Goal: Information Seeking & Learning: Learn about a topic

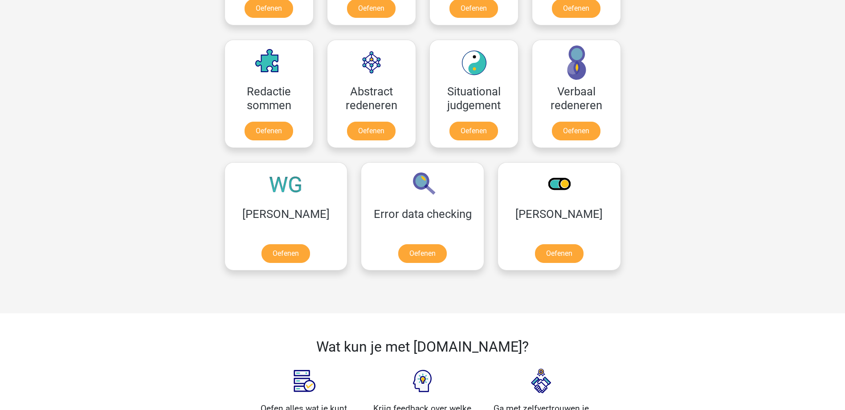
scroll to position [624, 0]
click at [581, 131] on link "Oefenen" at bounding box center [576, 133] width 51 height 20
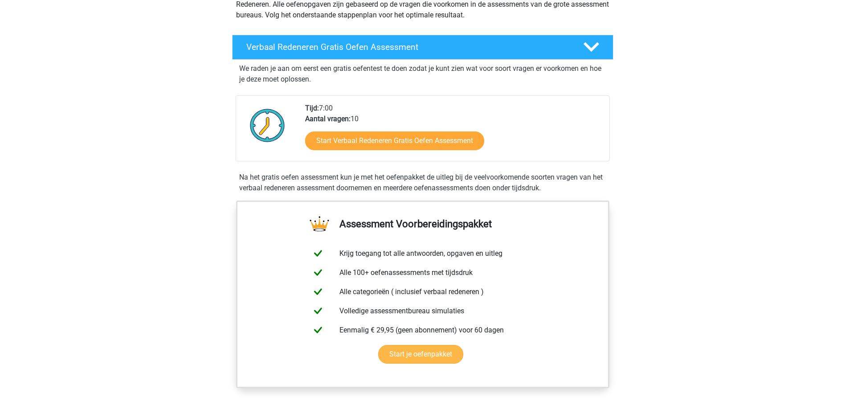
scroll to position [89, 0]
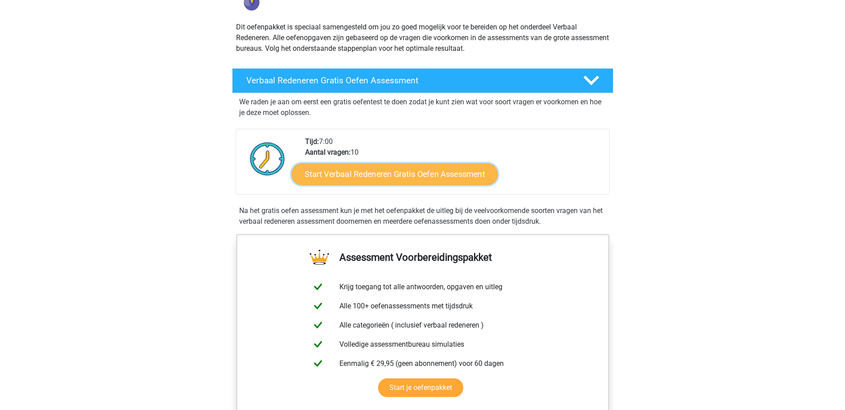
click at [348, 174] on link "Start Verbaal Redeneren Gratis Oefen Assessment" at bounding box center [395, 173] width 206 height 21
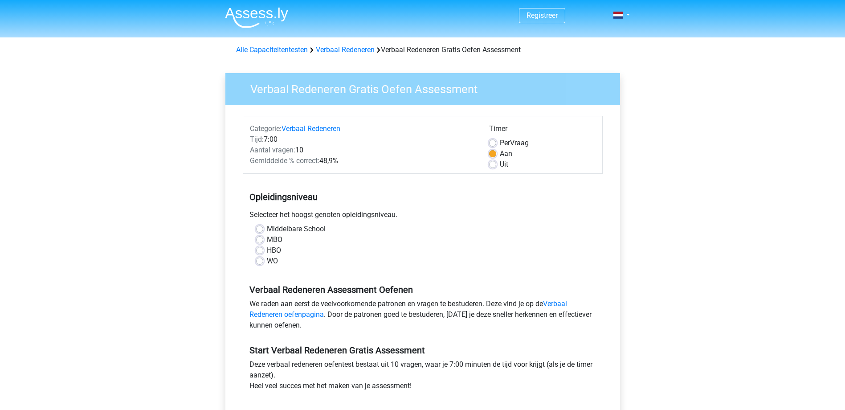
click at [267, 240] on label "MBO" at bounding box center [275, 239] width 16 height 11
click at [261, 240] on input "MBO" at bounding box center [259, 238] width 7 height 9
radio input "true"
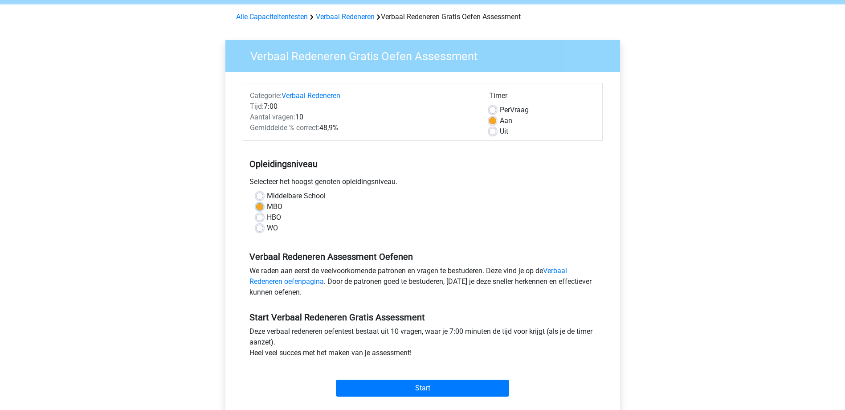
scroll to position [89, 0]
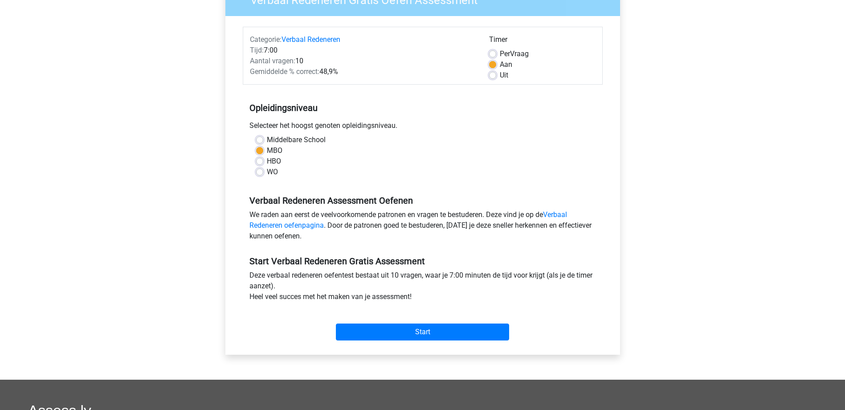
click at [267, 161] on label "HBO" at bounding box center [274, 161] width 14 height 11
click at [258, 161] on input "HBO" at bounding box center [259, 160] width 7 height 9
radio input "true"
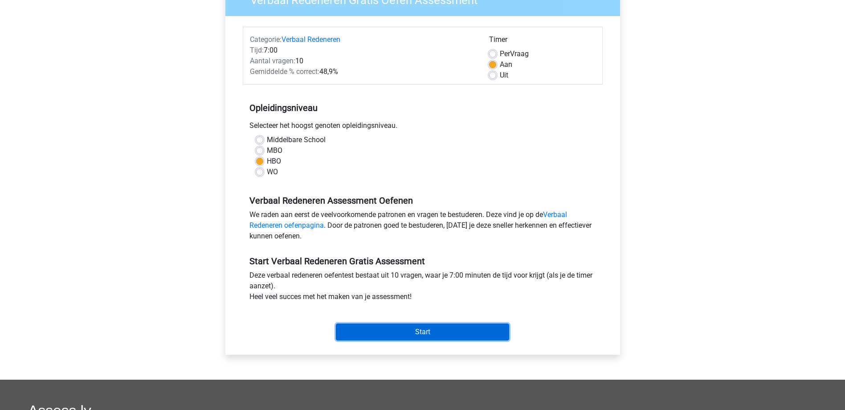
click at [432, 330] on input "Start" at bounding box center [422, 331] width 173 height 17
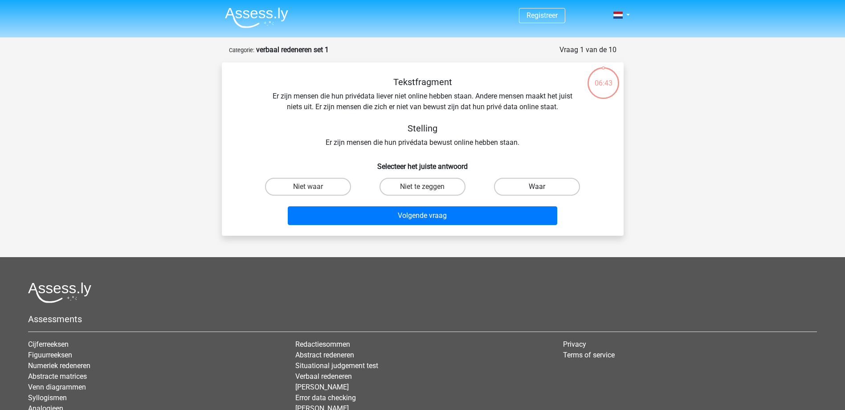
click at [535, 183] on label "Waar" at bounding box center [537, 187] width 86 height 18
click at [537, 187] on input "Waar" at bounding box center [540, 190] width 6 height 6
radio input "true"
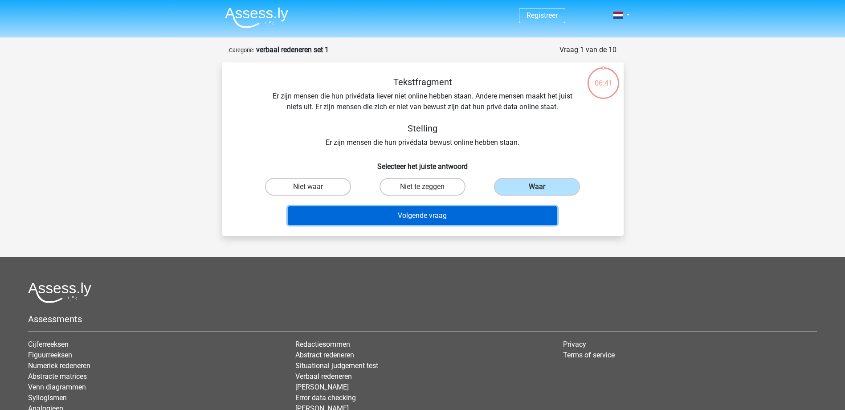
click at [448, 218] on button "Volgende vraag" at bounding box center [423, 215] width 270 height 19
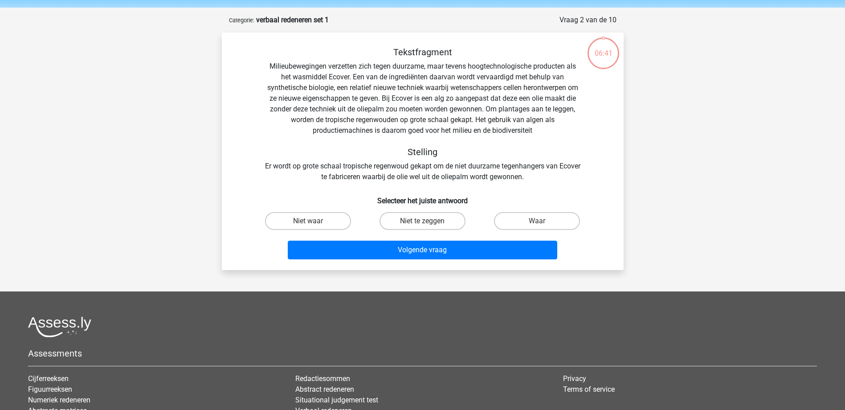
scroll to position [45, 0]
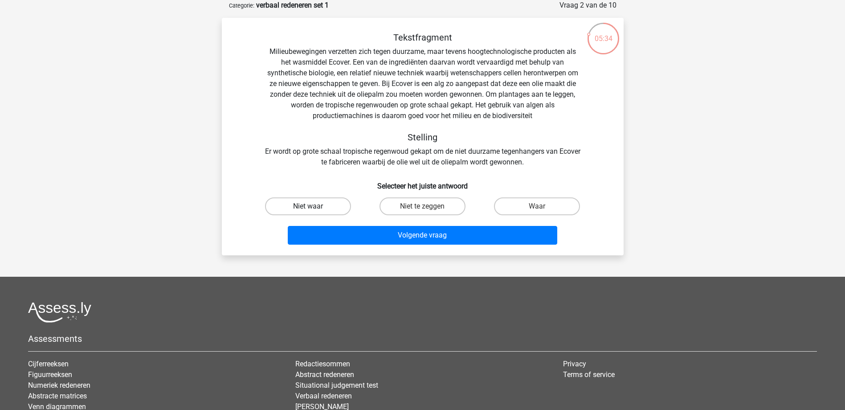
click at [319, 204] on label "Niet waar" at bounding box center [308, 206] width 86 height 18
click at [314, 206] on input "Niet waar" at bounding box center [311, 209] width 6 height 6
radio input "true"
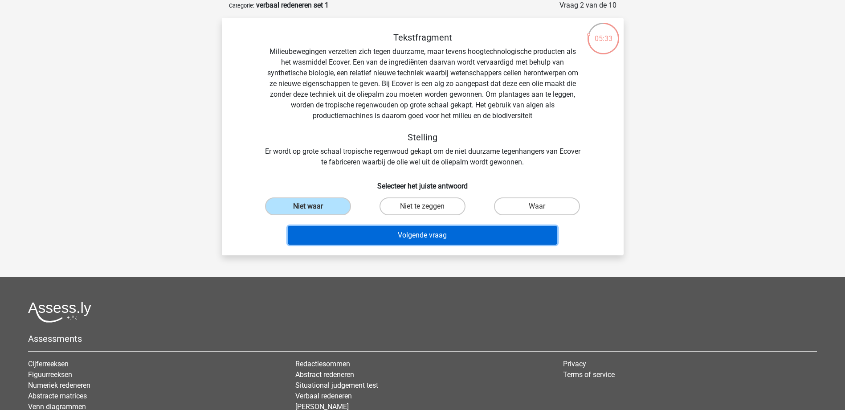
click at [399, 229] on button "Volgende vraag" at bounding box center [423, 235] width 270 height 19
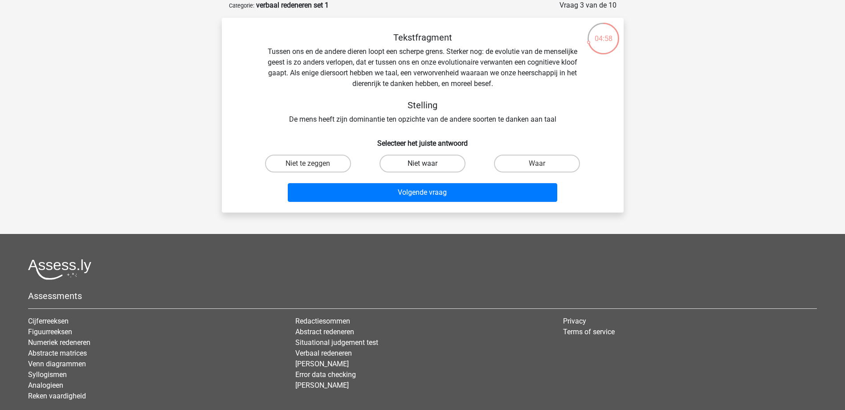
click at [415, 168] on label "Niet waar" at bounding box center [423, 164] width 86 height 18
click at [422, 168] on input "Niet waar" at bounding box center [425, 166] width 6 height 6
radio input "true"
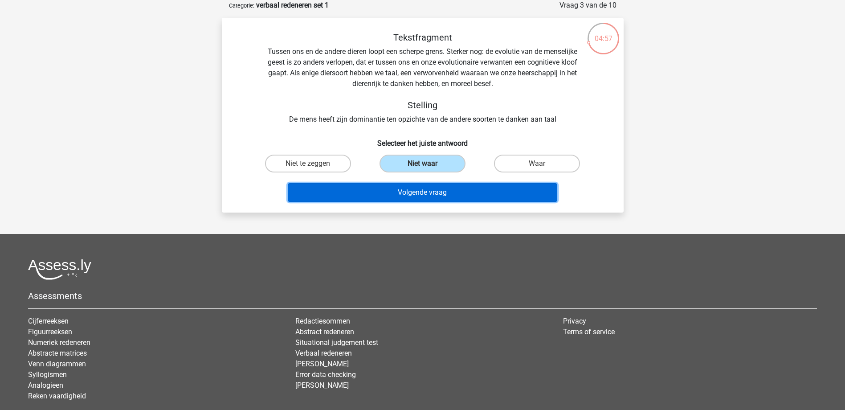
click at [428, 189] on button "Volgende vraag" at bounding box center [423, 192] width 270 height 19
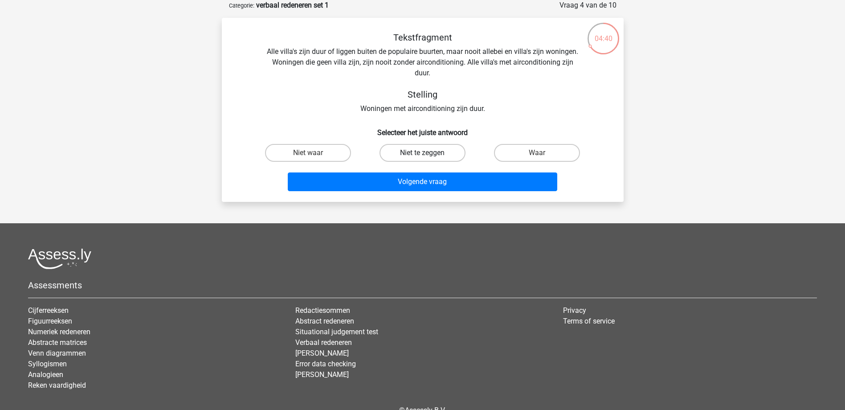
click at [430, 153] on label "Niet te zeggen" at bounding box center [423, 153] width 86 height 18
click at [428, 153] on input "Niet te zeggen" at bounding box center [425, 156] width 6 height 6
radio input "true"
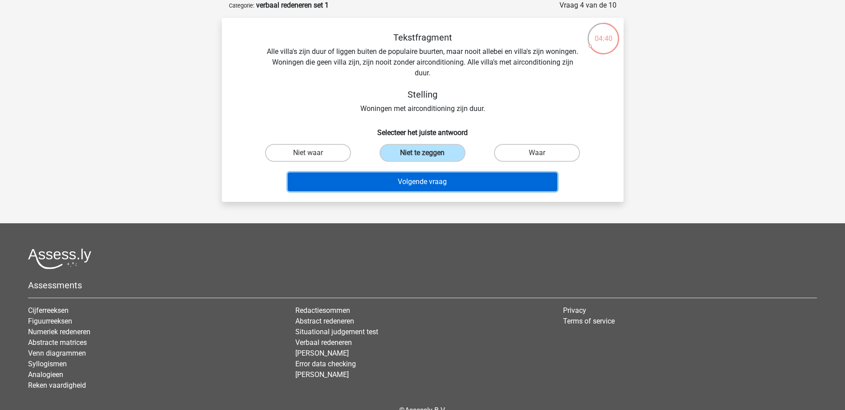
click at [425, 178] on button "Volgende vraag" at bounding box center [423, 181] width 270 height 19
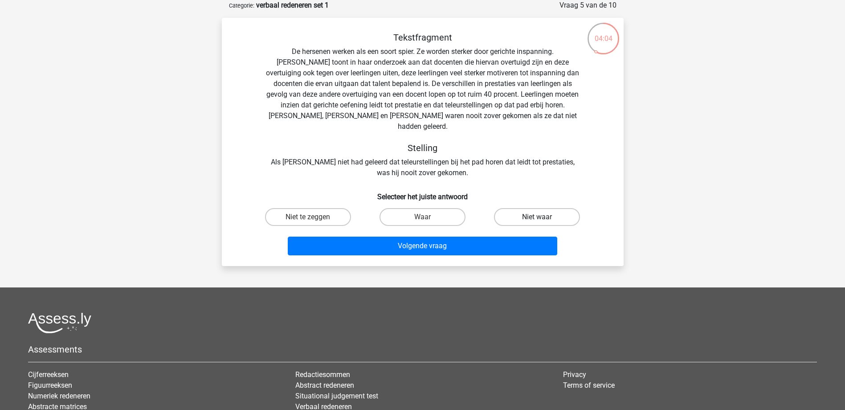
click at [527, 208] on label "Niet waar" at bounding box center [537, 217] width 86 height 18
click at [537, 217] on input "Niet waar" at bounding box center [540, 220] width 6 height 6
radio input "true"
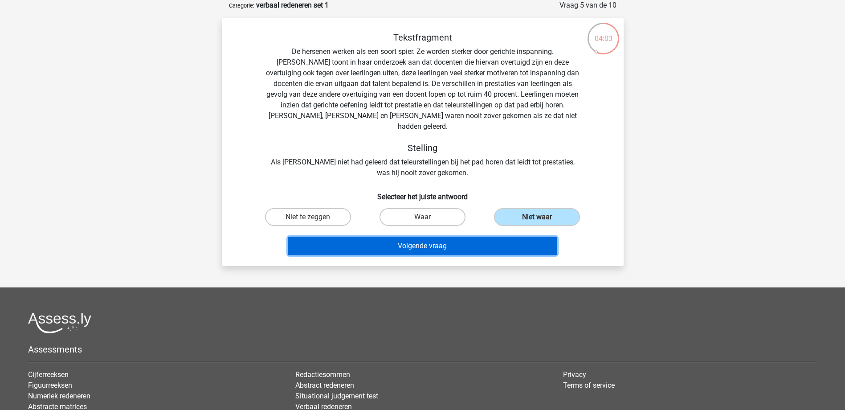
click at [466, 237] on button "Volgende vraag" at bounding box center [423, 246] width 270 height 19
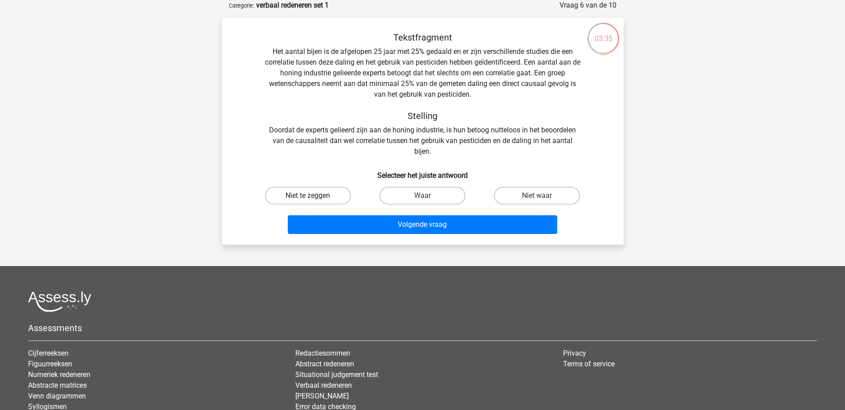
click at [331, 201] on label "Niet te zeggen" at bounding box center [308, 196] width 86 height 18
click at [314, 201] on input "Niet te zeggen" at bounding box center [311, 199] width 6 height 6
radio input "true"
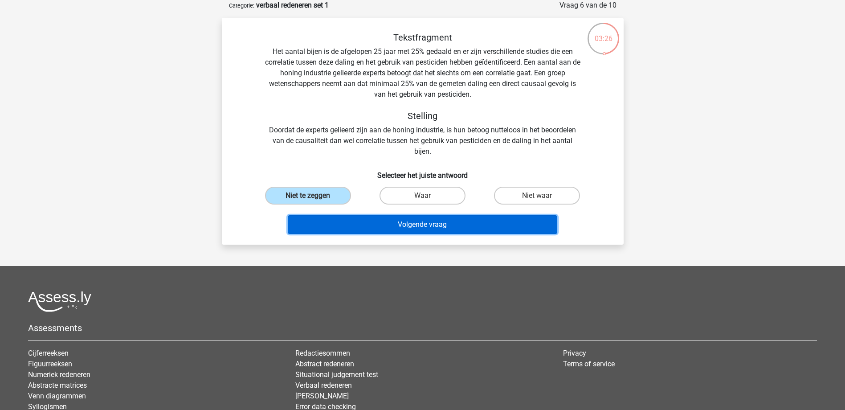
click at [422, 222] on button "Volgende vraag" at bounding box center [423, 224] width 270 height 19
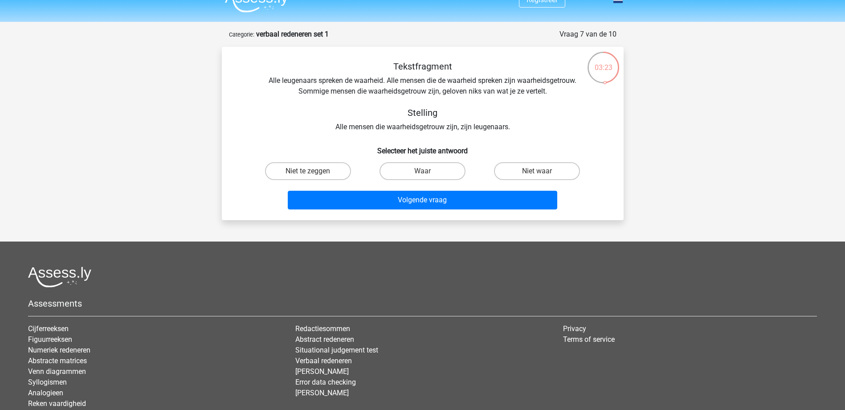
scroll to position [0, 0]
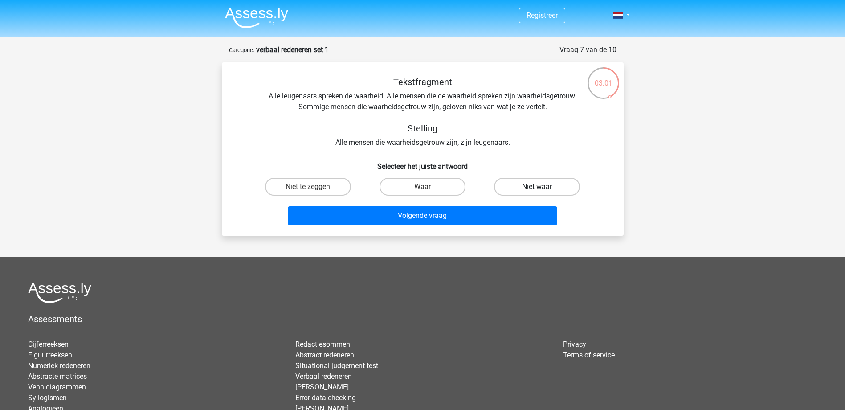
click at [531, 188] on label "Niet waar" at bounding box center [537, 187] width 86 height 18
click at [537, 188] on input "Niet waar" at bounding box center [540, 190] width 6 height 6
radio input "true"
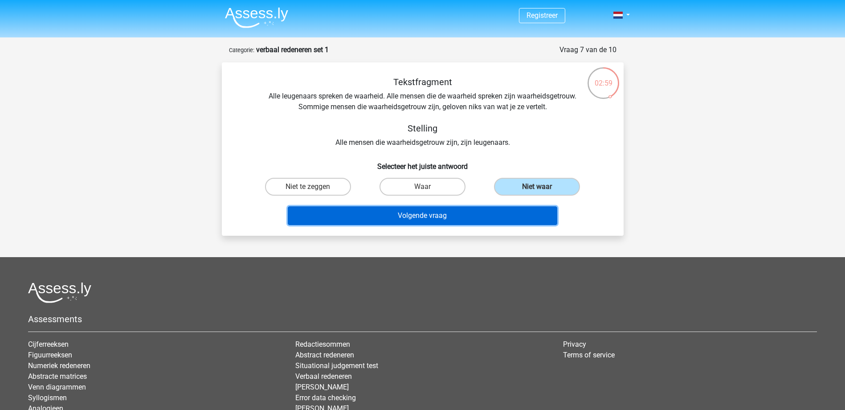
click at [435, 217] on button "Volgende vraag" at bounding box center [423, 215] width 270 height 19
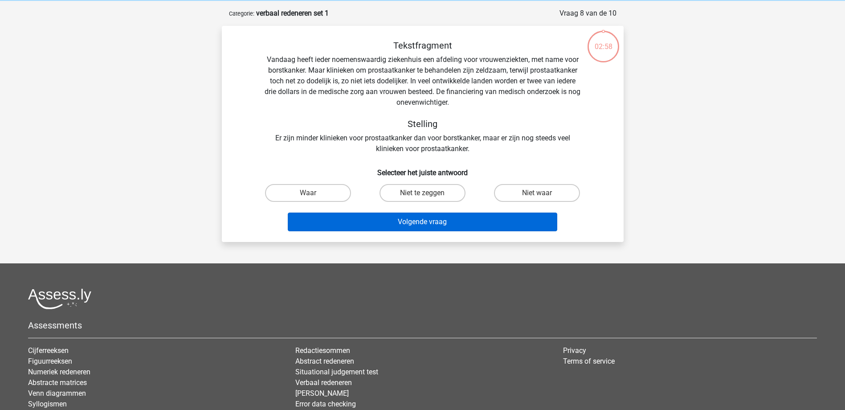
scroll to position [45, 0]
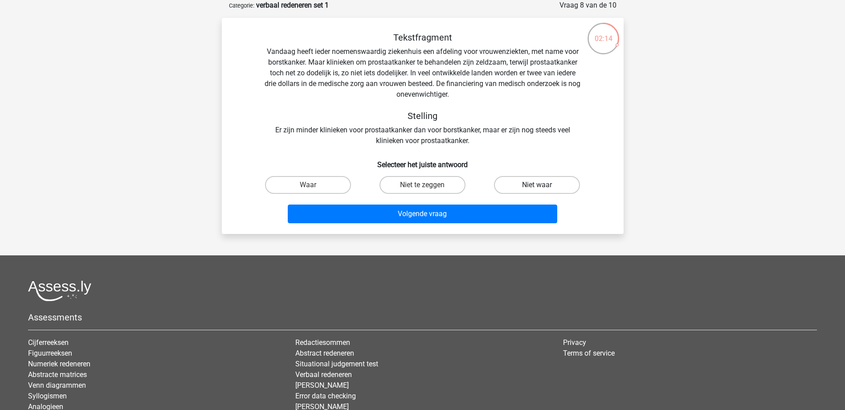
click at [532, 180] on label "Niet waar" at bounding box center [537, 185] width 86 height 18
click at [537, 185] on input "Niet waar" at bounding box center [540, 188] width 6 height 6
radio input "true"
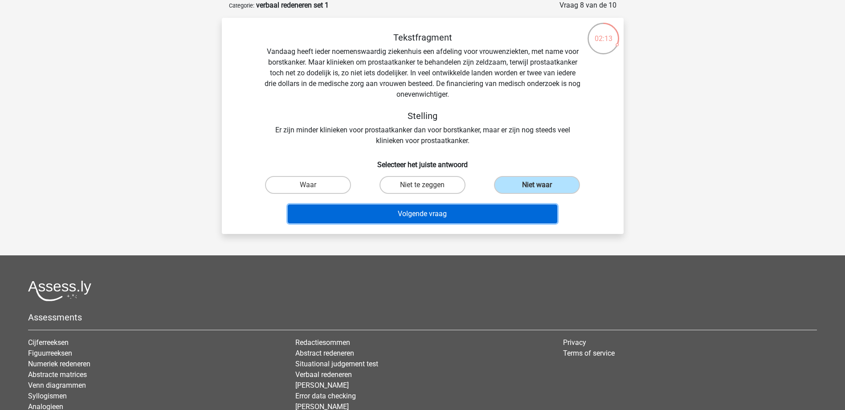
click at [429, 216] on button "Volgende vraag" at bounding box center [423, 213] width 270 height 19
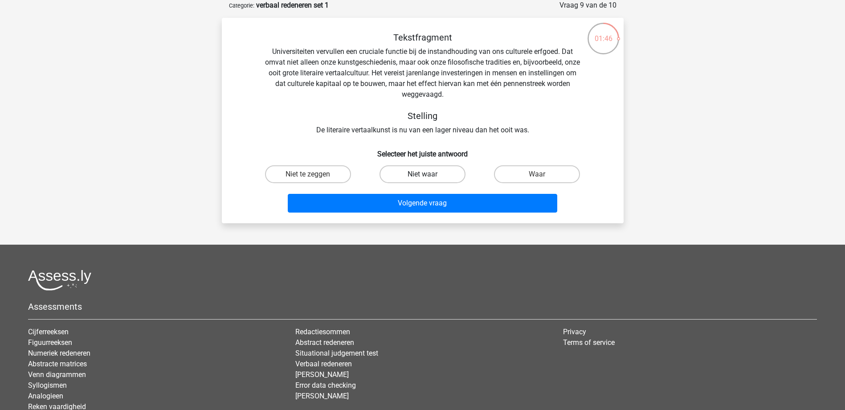
click at [437, 172] on label "Niet waar" at bounding box center [423, 174] width 86 height 18
click at [428, 174] on input "Niet waar" at bounding box center [425, 177] width 6 height 6
radio input "true"
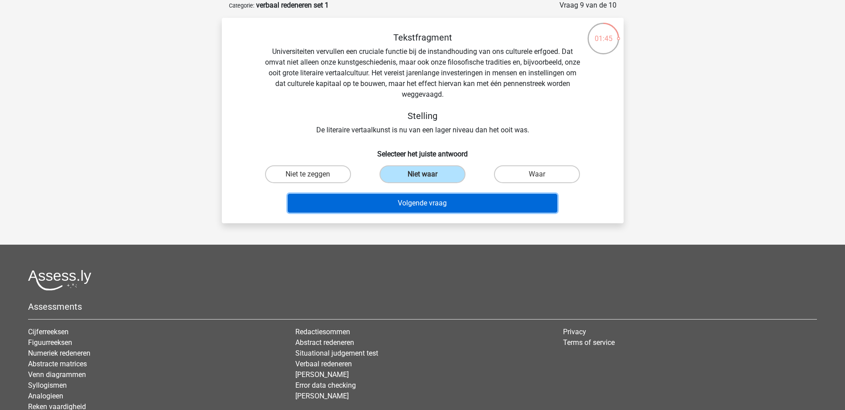
click at [437, 202] on button "Volgende vraag" at bounding box center [423, 203] width 270 height 19
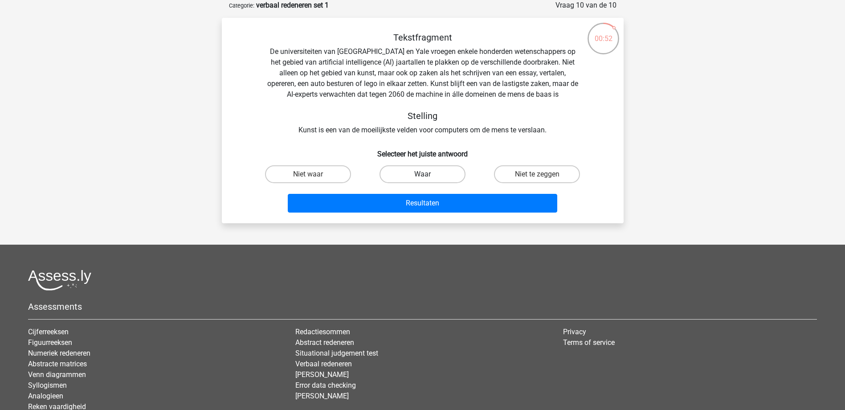
click at [432, 172] on label "Waar" at bounding box center [423, 174] width 86 height 18
click at [428, 174] on input "Waar" at bounding box center [425, 177] width 6 height 6
radio input "true"
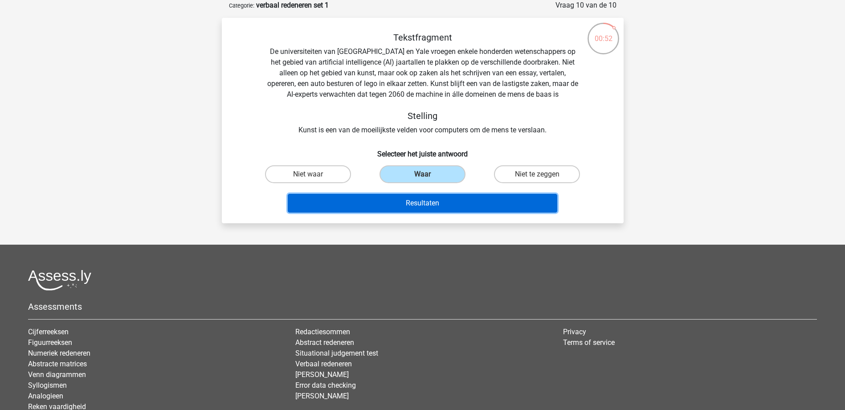
click at [434, 201] on button "Resultaten" at bounding box center [423, 203] width 270 height 19
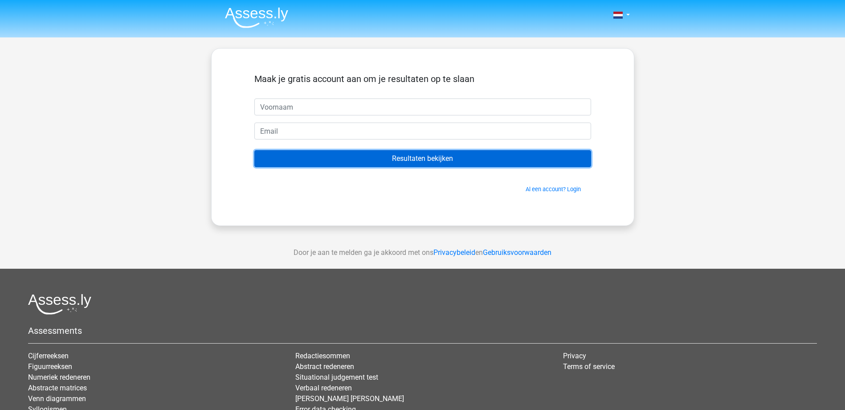
click at [425, 160] on input "Resultaten bekijken" at bounding box center [422, 158] width 337 height 17
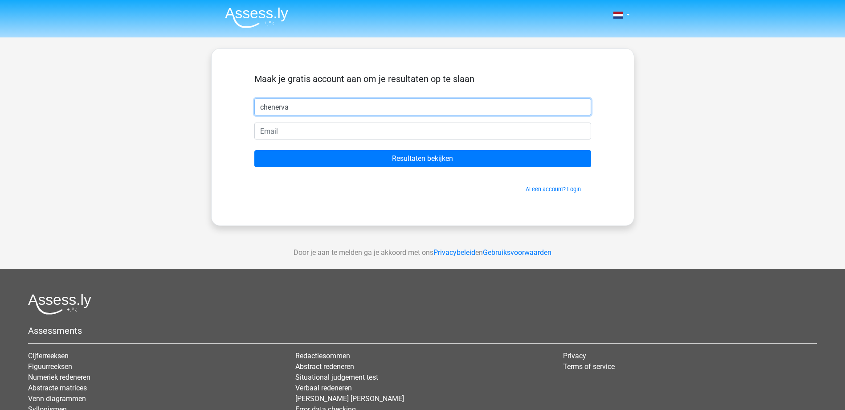
type input "chenerva"
click at [277, 132] on input "email" at bounding box center [422, 131] width 337 height 17
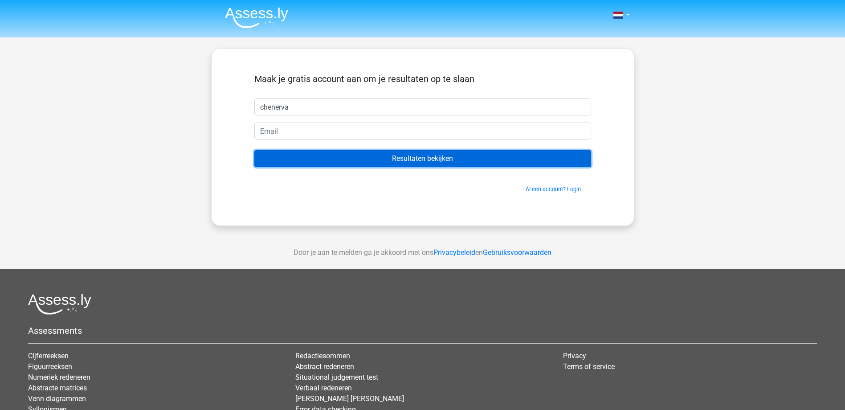
click at [441, 159] on input "Resultaten bekijken" at bounding box center [422, 158] width 337 height 17
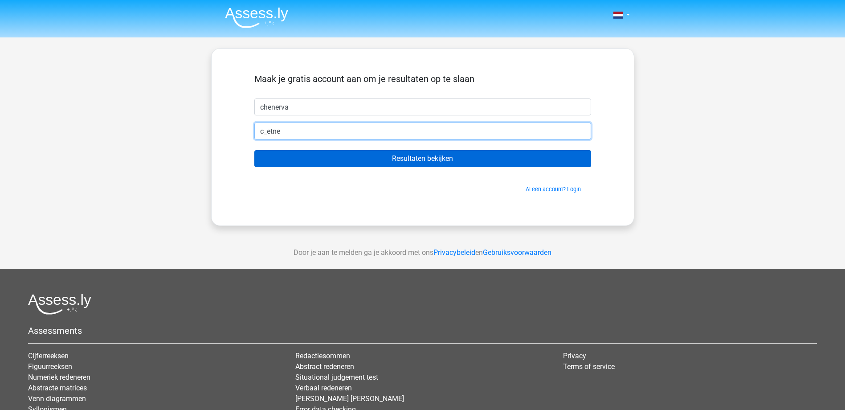
type input "[EMAIL_ADDRESS][DOMAIN_NAME]"
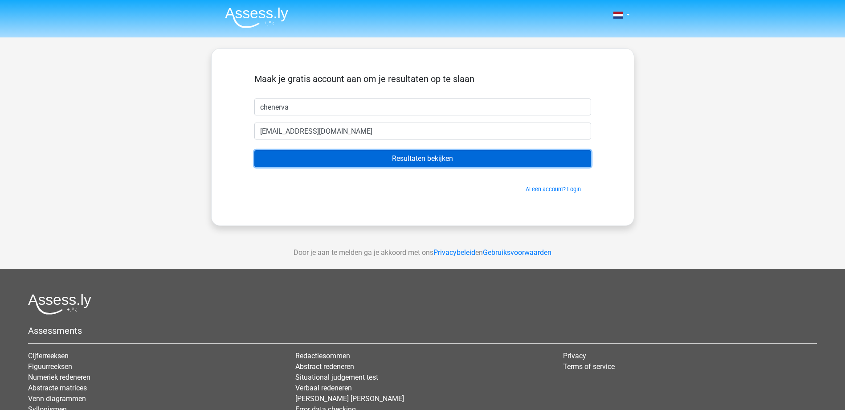
click at [427, 155] on input "Resultaten bekijken" at bounding box center [422, 158] width 337 height 17
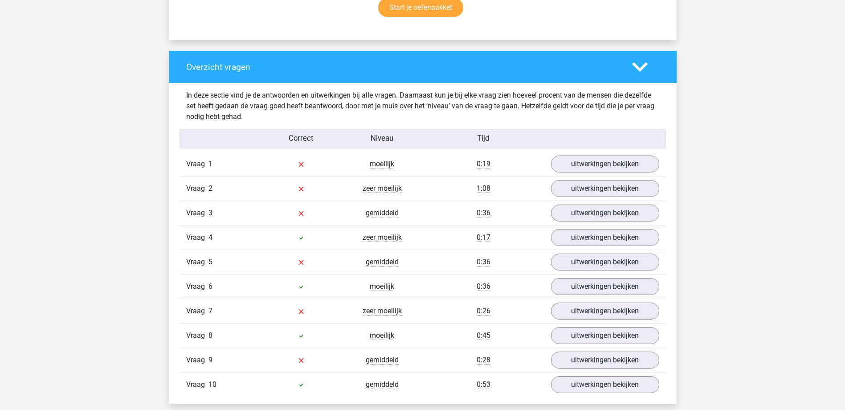
scroll to position [624, 0]
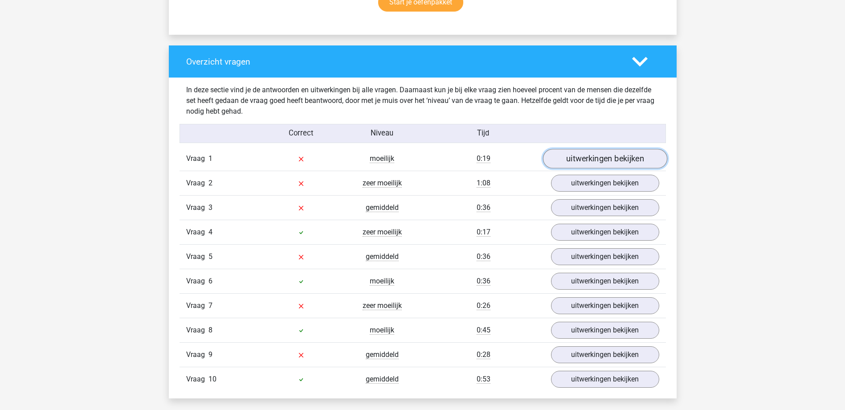
click at [589, 168] on link "uitwerkingen bekijken" at bounding box center [605, 159] width 124 height 20
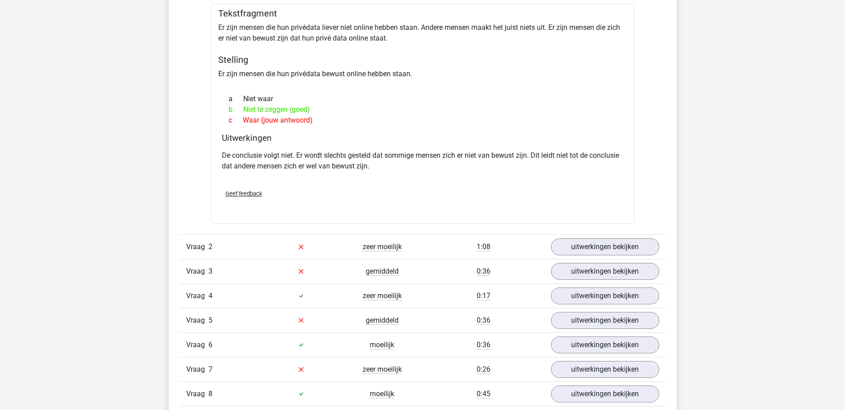
scroll to position [802, 0]
click at [605, 246] on link "uitwerkingen bekijken" at bounding box center [605, 246] width 124 height 20
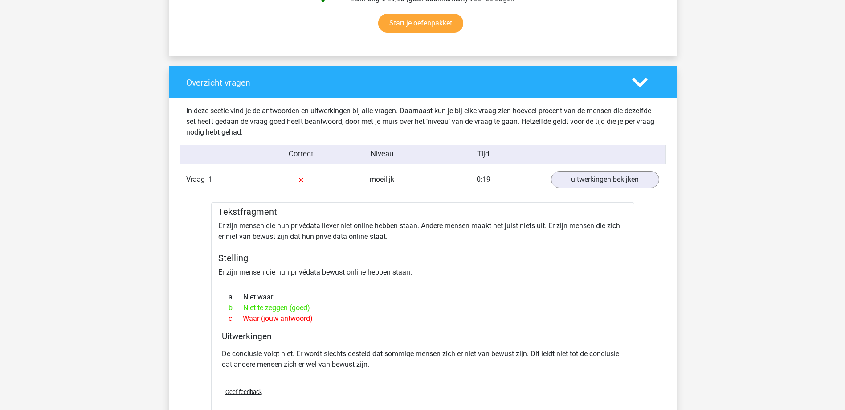
scroll to position [579, 0]
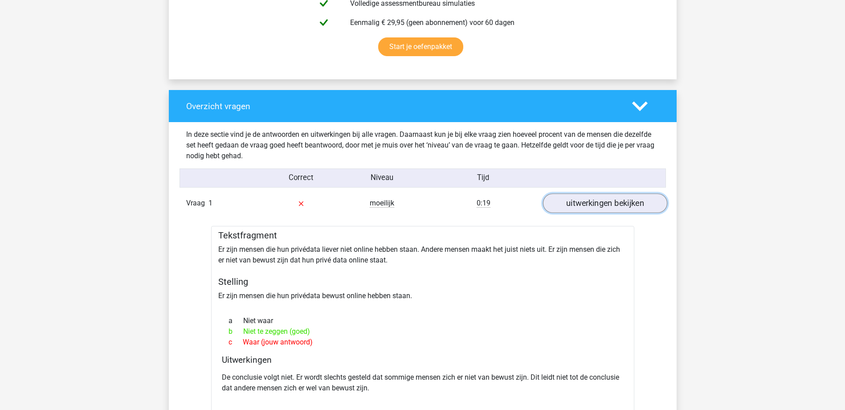
click at [595, 206] on link "uitwerkingen bekijken" at bounding box center [605, 204] width 124 height 20
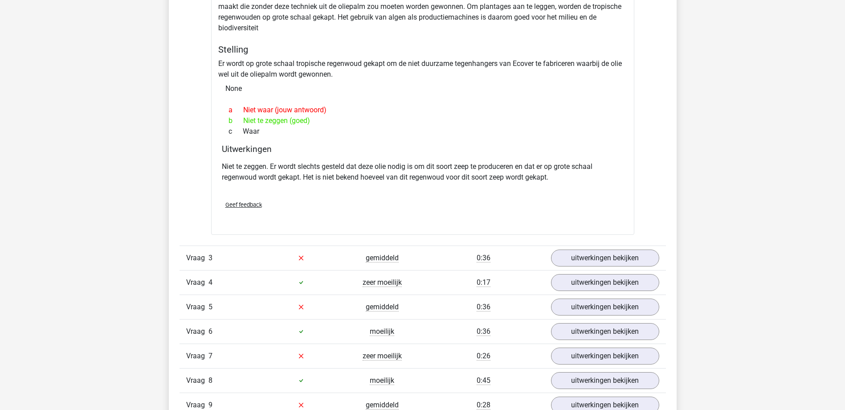
scroll to position [891, 0]
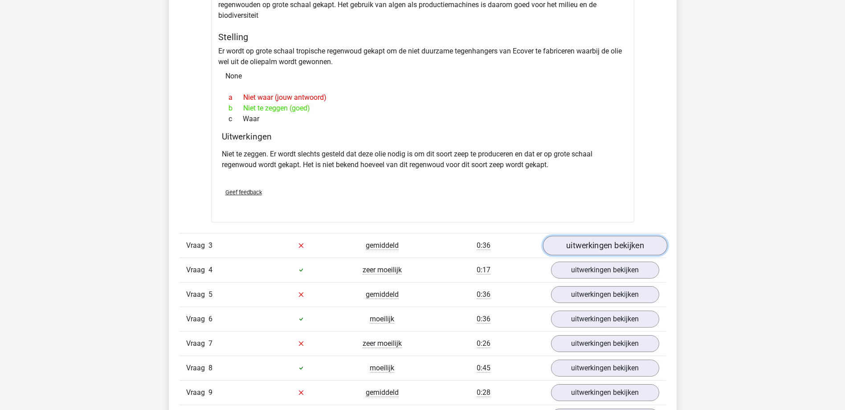
click at [605, 244] on link "uitwerkingen bekijken" at bounding box center [605, 246] width 124 height 20
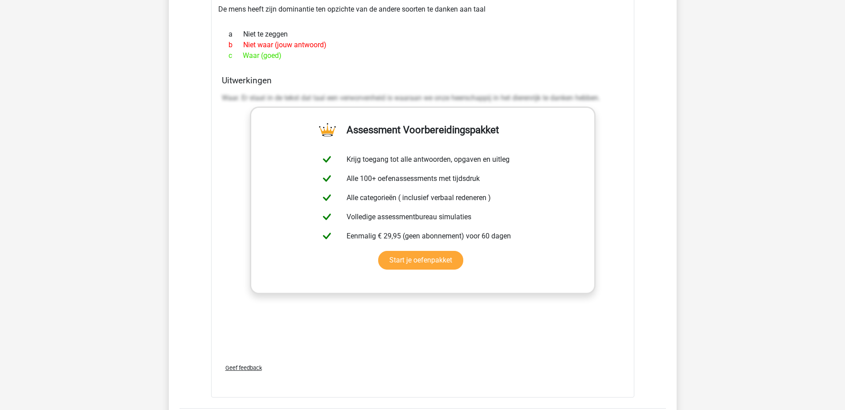
scroll to position [1247, 0]
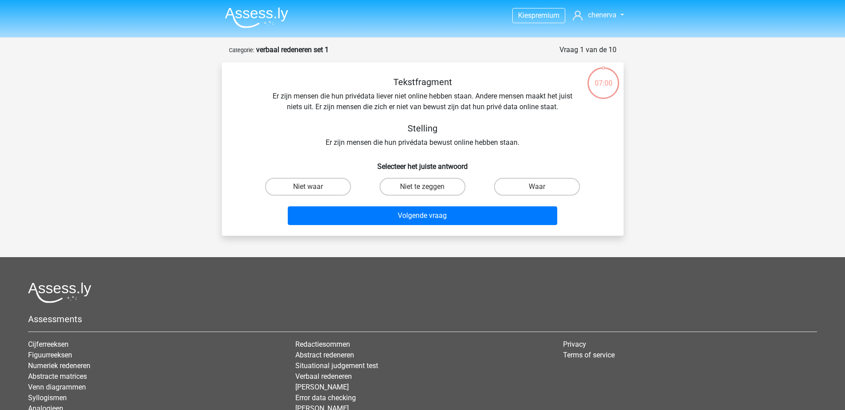
scroll to position [45, 0]
